Goal: Navigation & Orientation: Find specific page/section

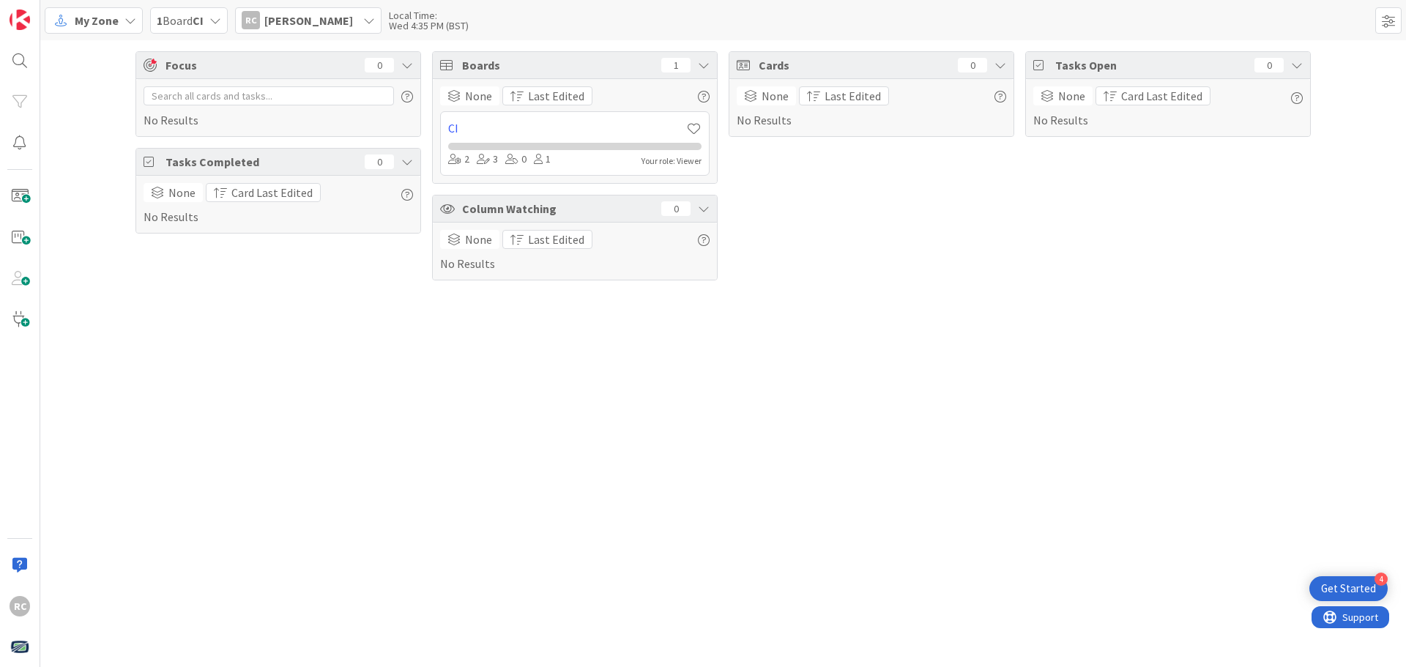
click at [216, 18] on icon at bounding box center [216, 21] width 12 height 12
click at [126, 20] on icon at bounding box center [131, 21] width 12 height 12
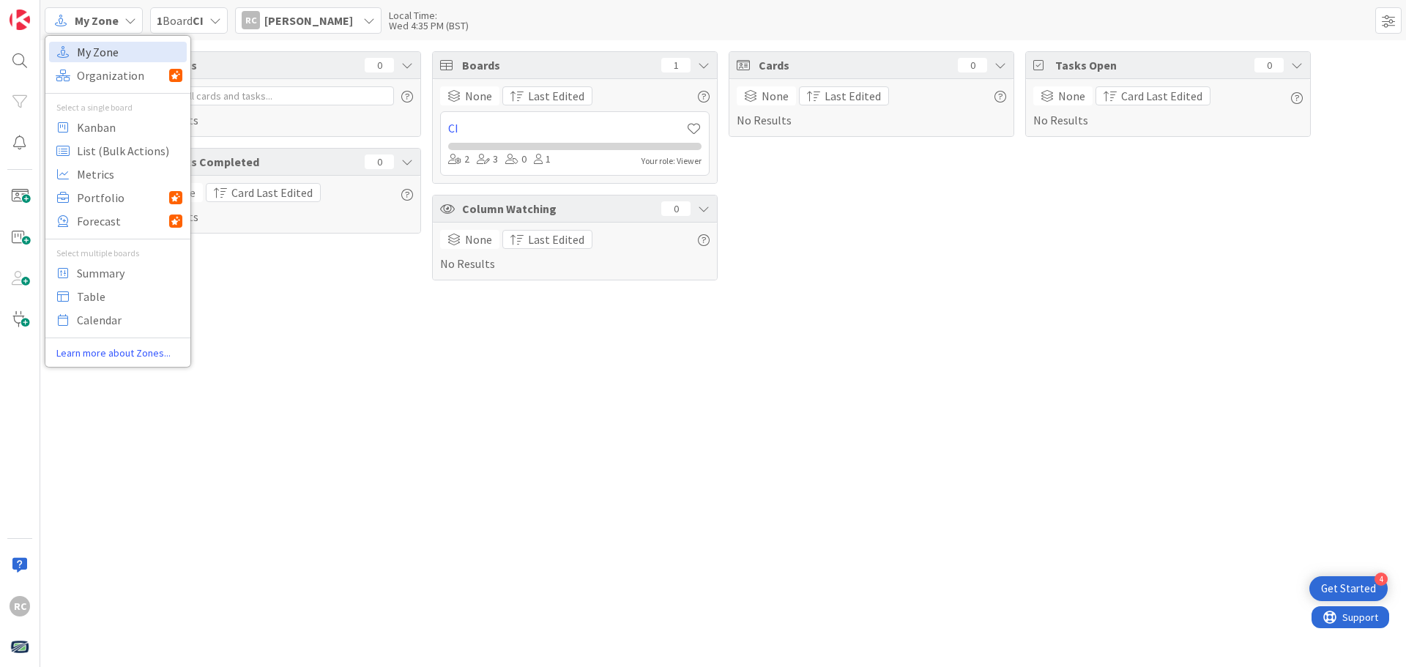
click at [97, 48] on span "My Zone" at bounding box center [129, 52] width 105 height 22
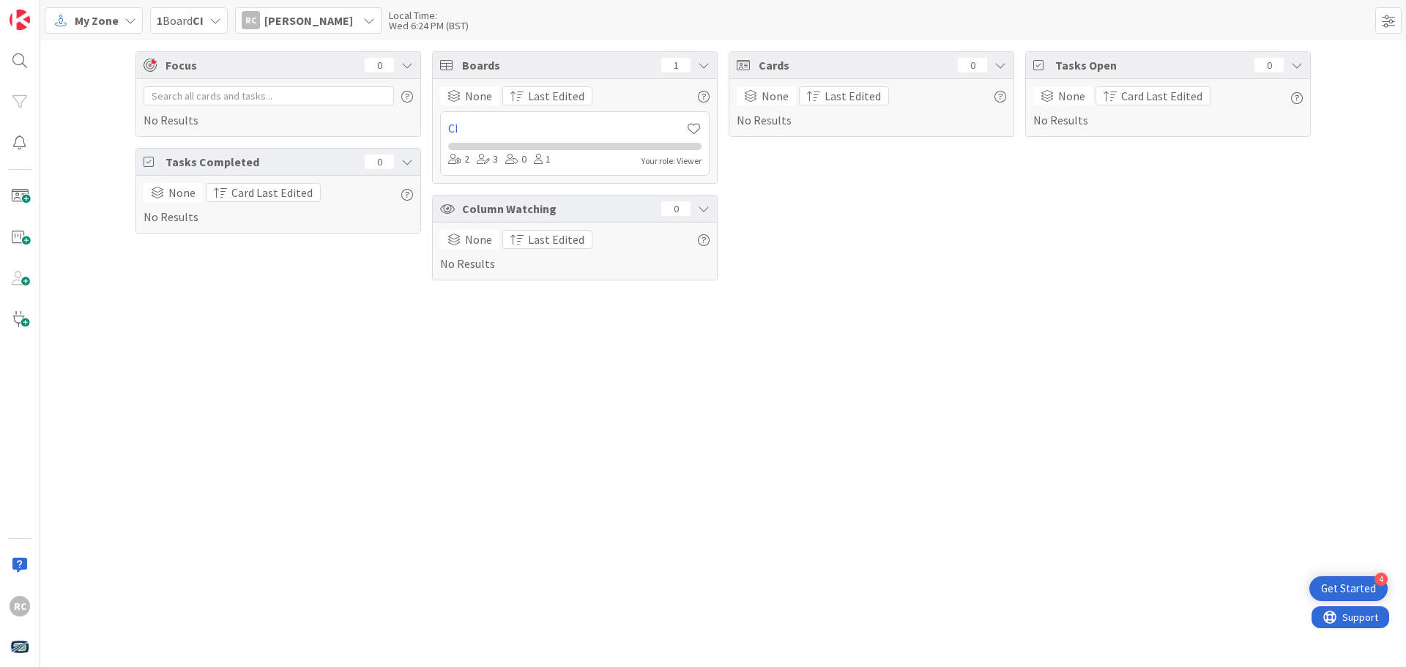
click at [130, 18] on icon at bounding box center [131, 21] width 12 height 12
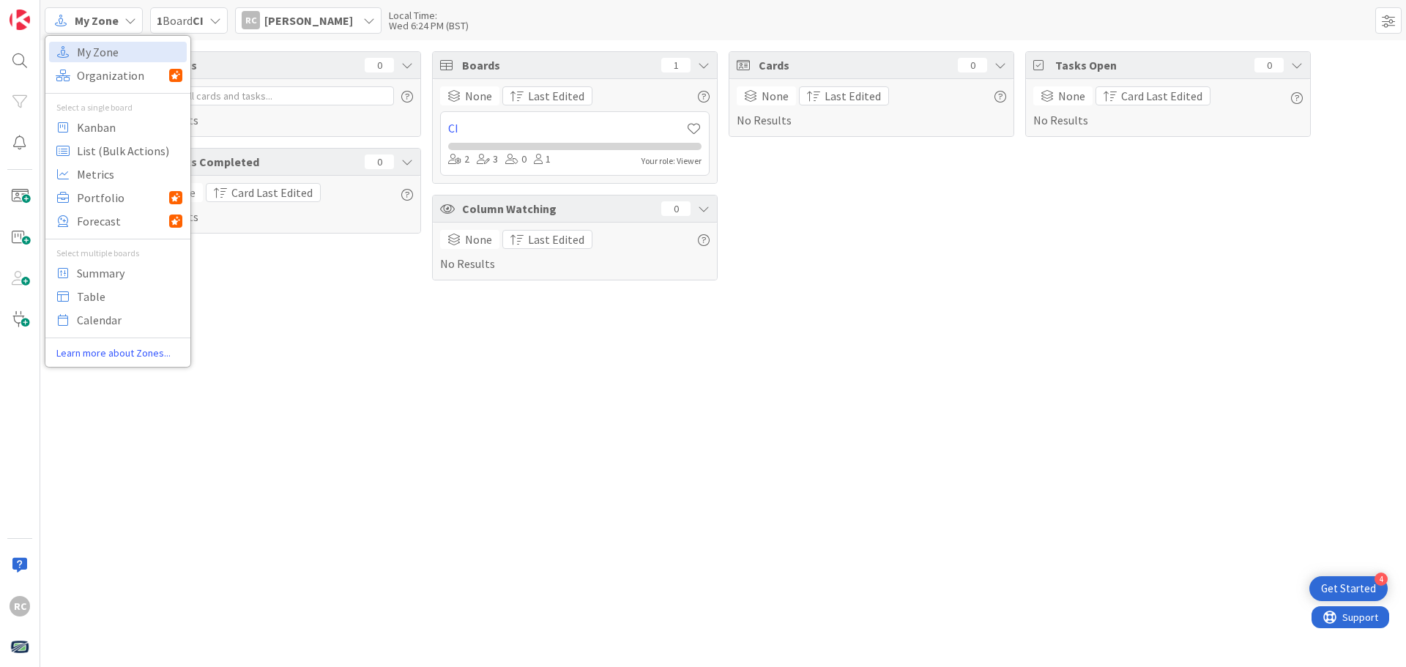
click at [705, 67] on icon at bounding box center [704, 65] width 12 height 12
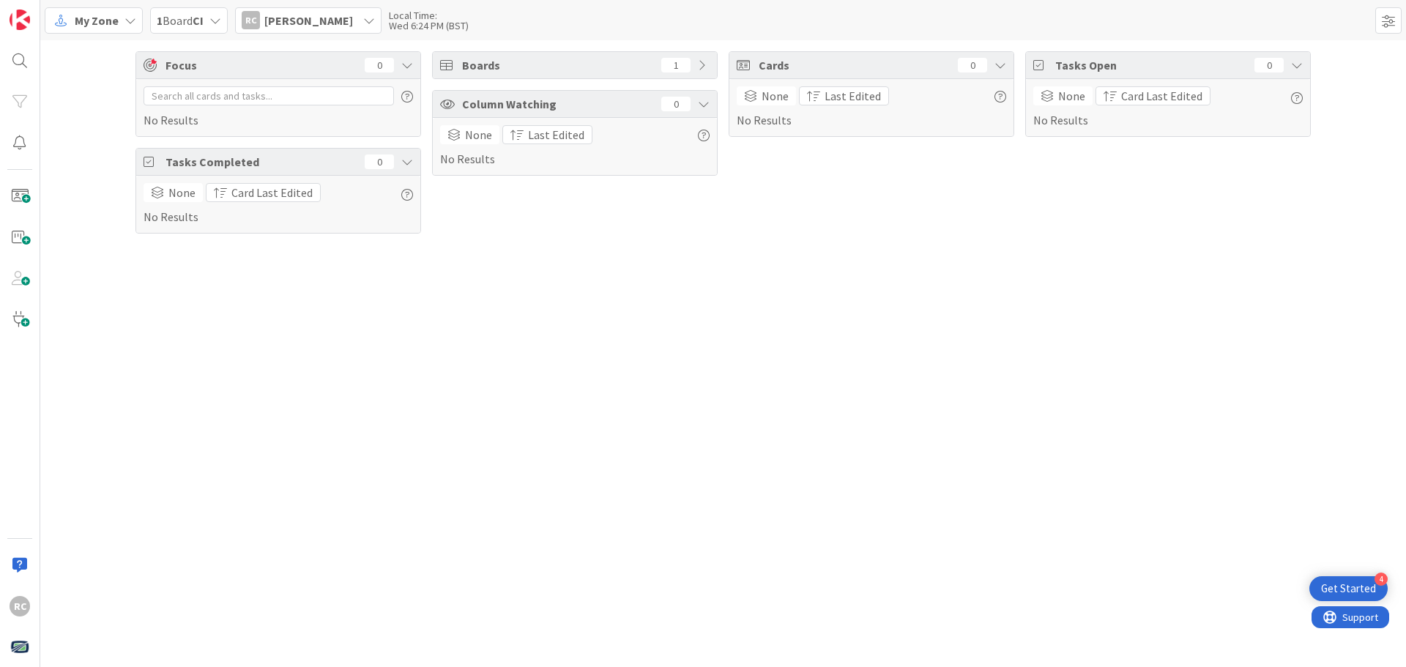
click at [126, 20] on icon at bounding box center [131, 21] width 12 height 12
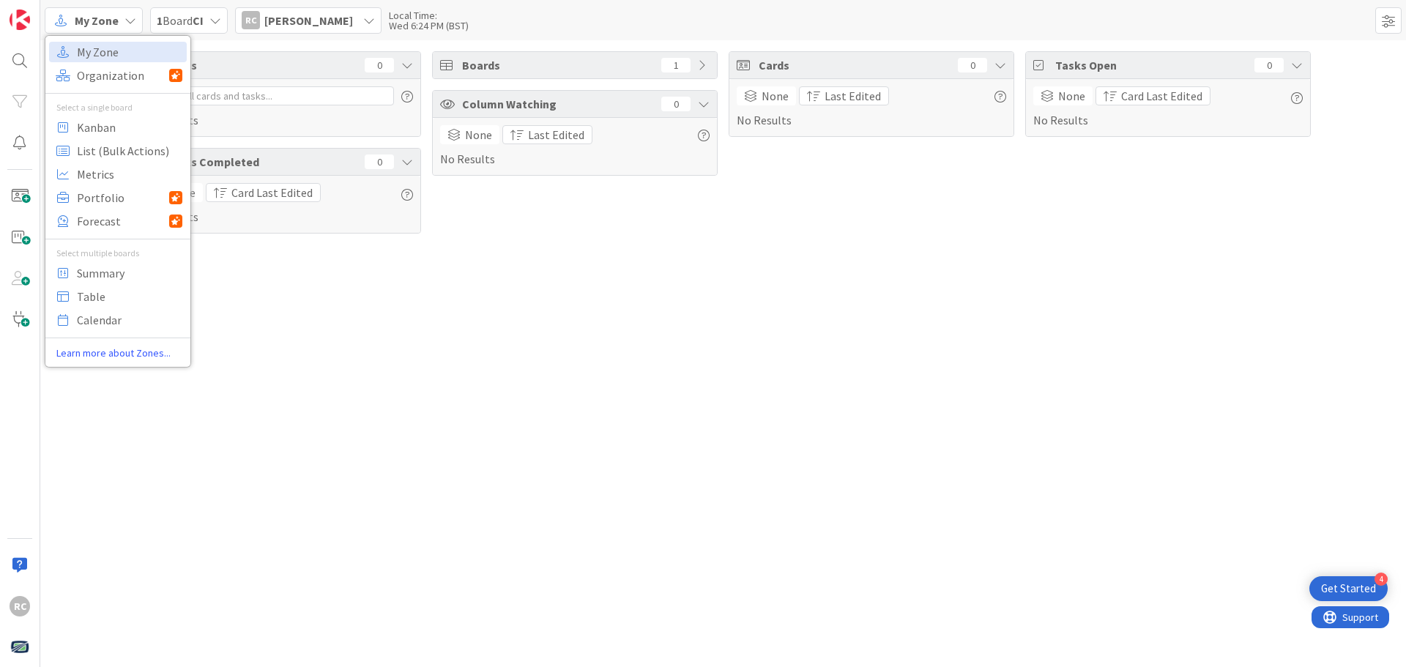
click at [310, 300] on div "Focus 0 No Results Tasks Completed 0 None Card Last Edited No Results Boards 1 …" at bounding box center [723, 353] width 1366 height 627
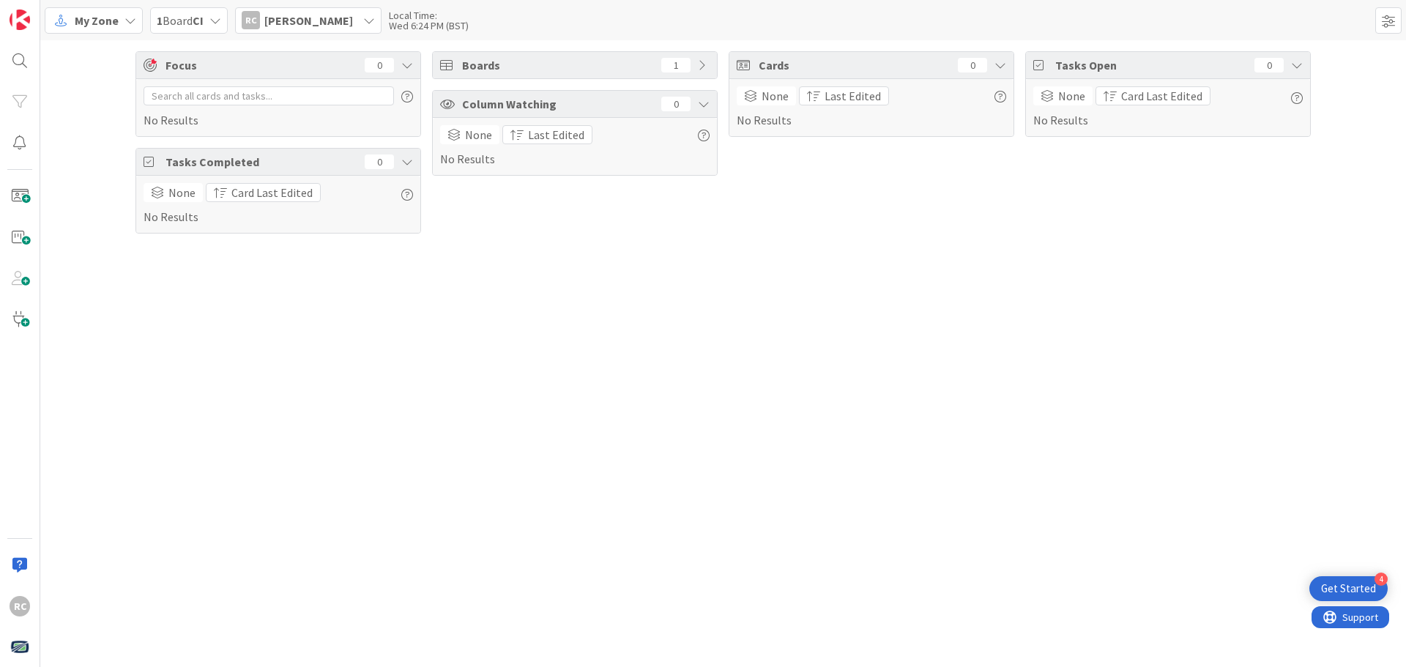
click at [273, 23] on span "[PERSON_NAME]" at bounding box center [308, 21] width 89 height 18
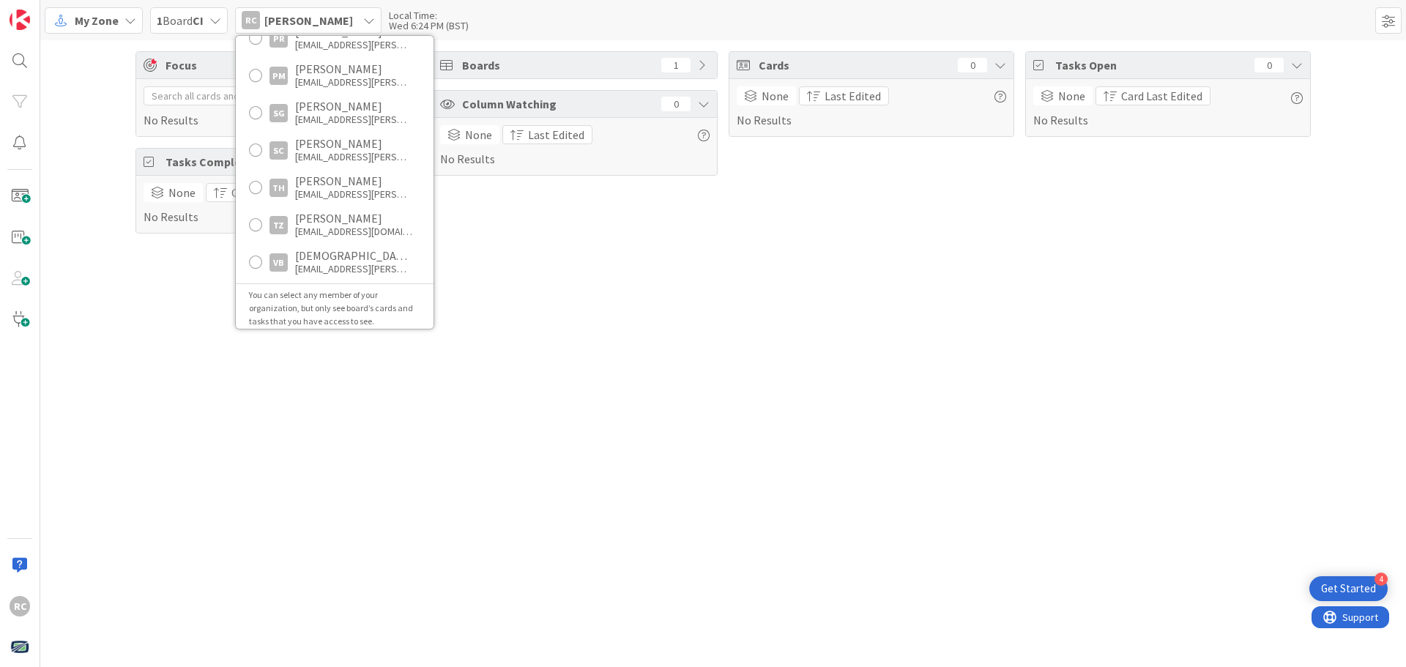
scroll to position [1072, 0]
click at [134, 327] on div "Focus 0 No Results Tasks Completed 0 None Card Last Edited No Results Boards 1 …" at bounding box center [723, 353] width 1366 height 627
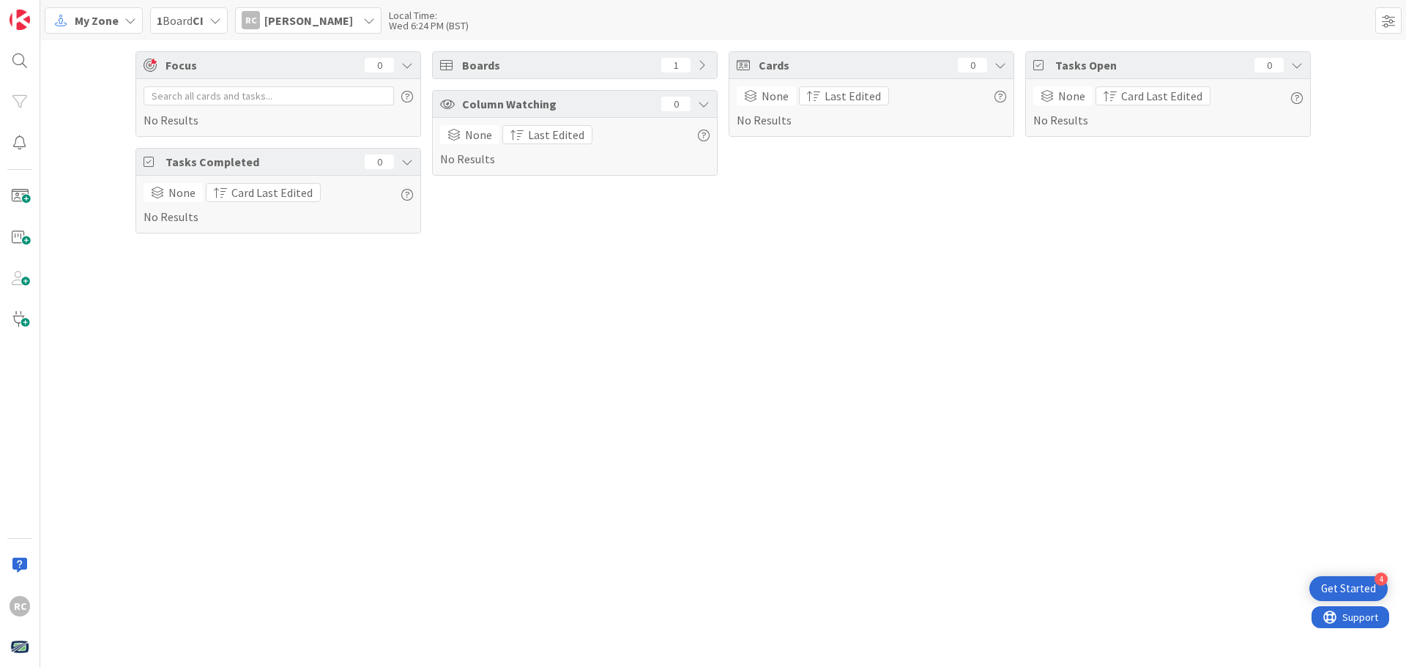
click at [97, 15] on span "My Zone" at bounding box center [97, 21] width 44 height 18
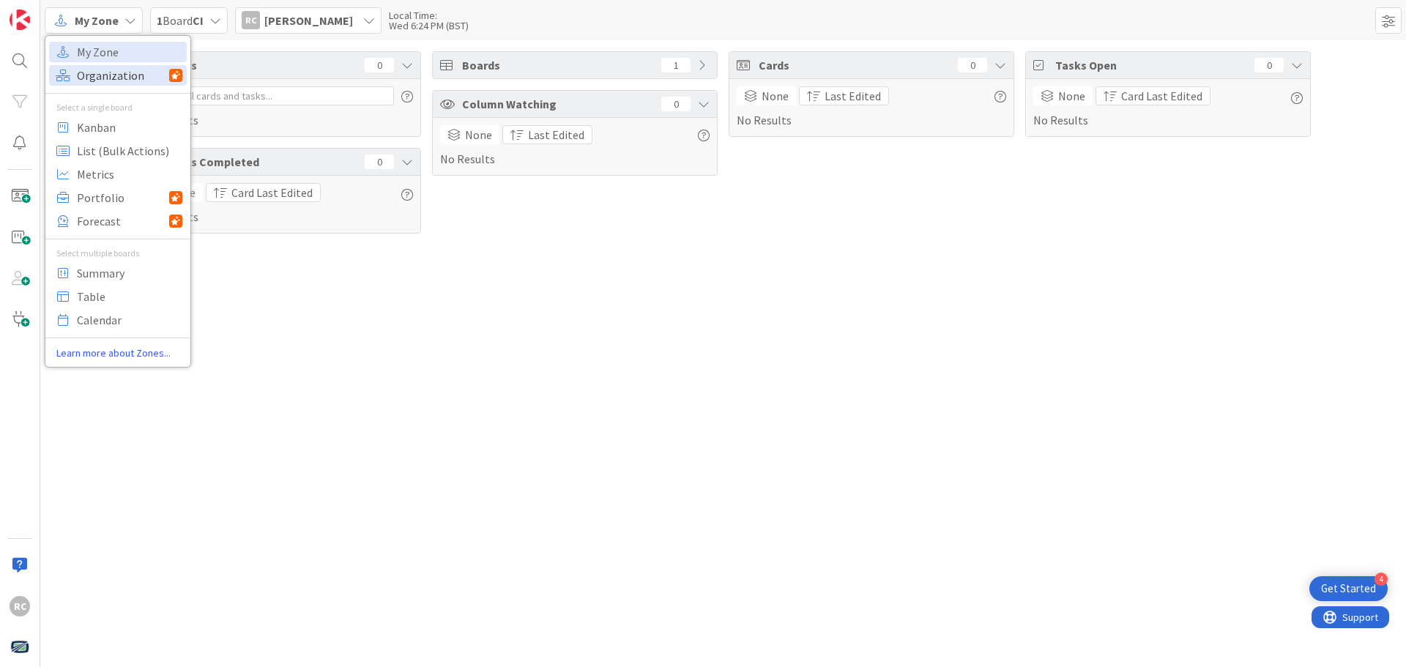
click at [106, 75] on span "Organization" at bounding box center [123, 75] width 92 height 22
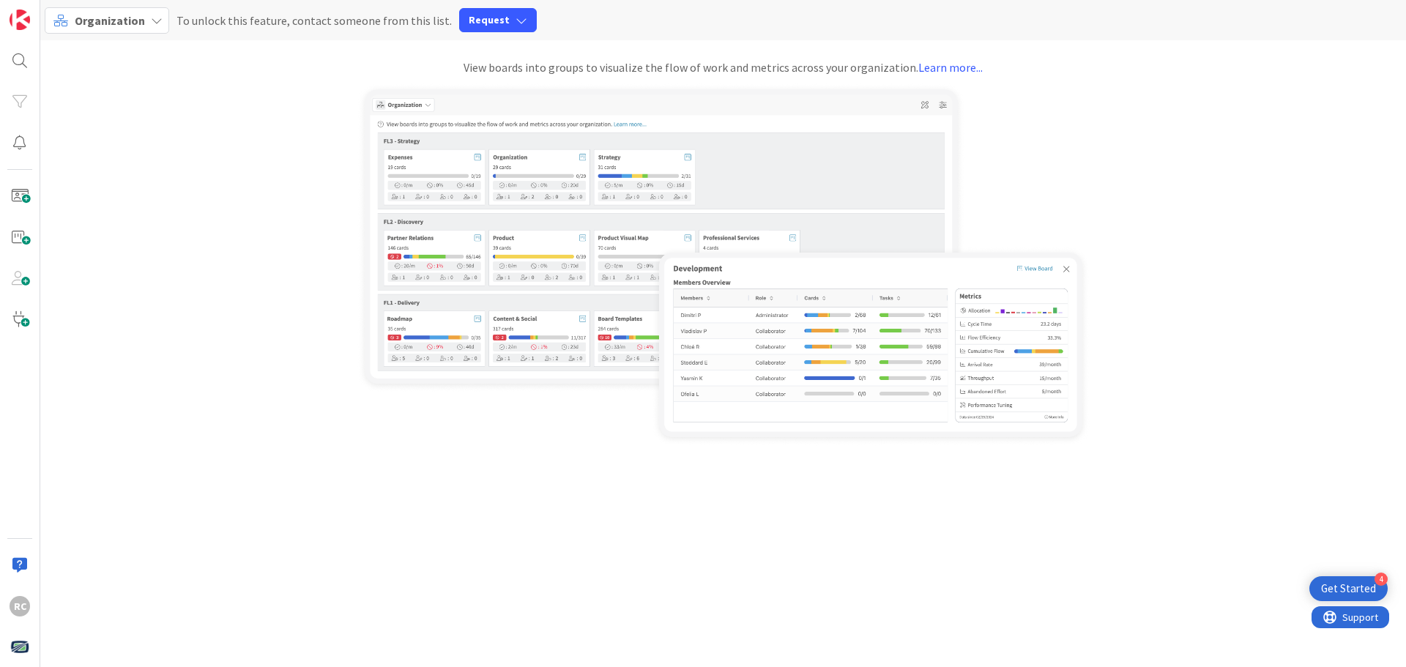
click at [154, 17] on icon at bounding box center [157, 21] width 12 height 12
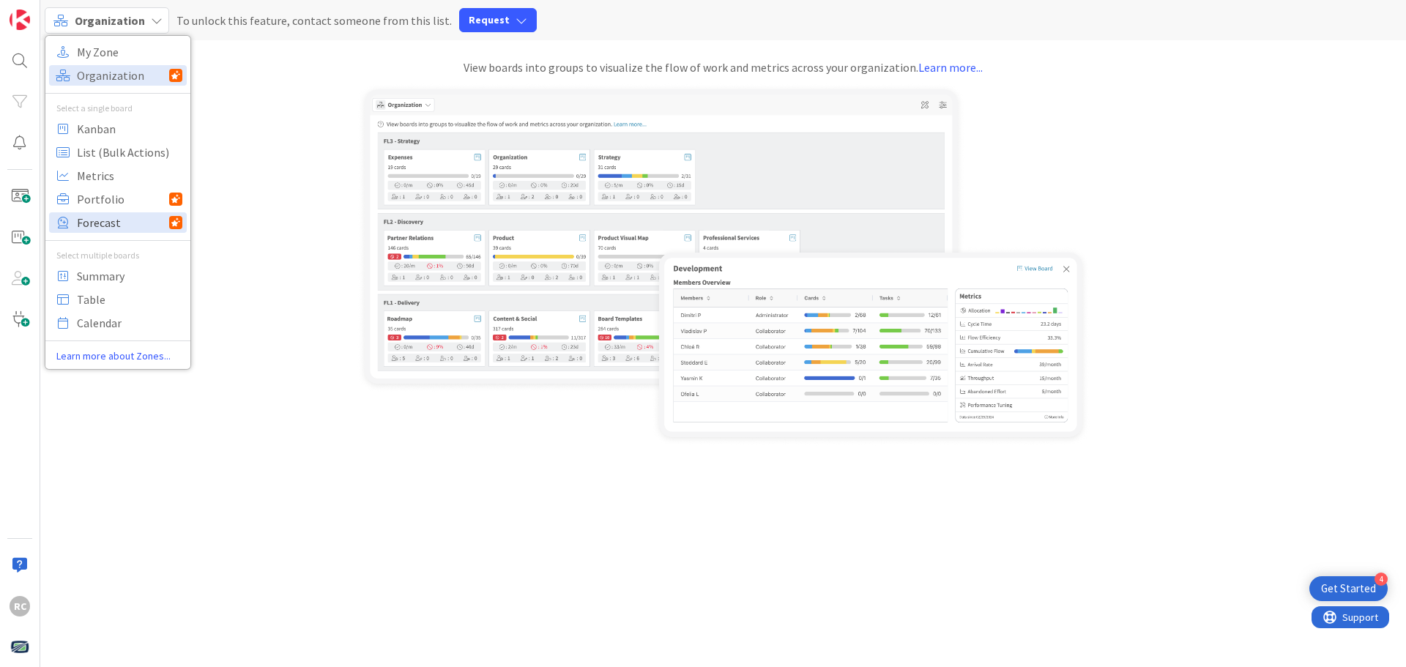
click at [109, 224] on span "Forecast" at bounding box center [123, 223] width 92 height 22
